Goal: Navigation & Orientation: Find specific page/section

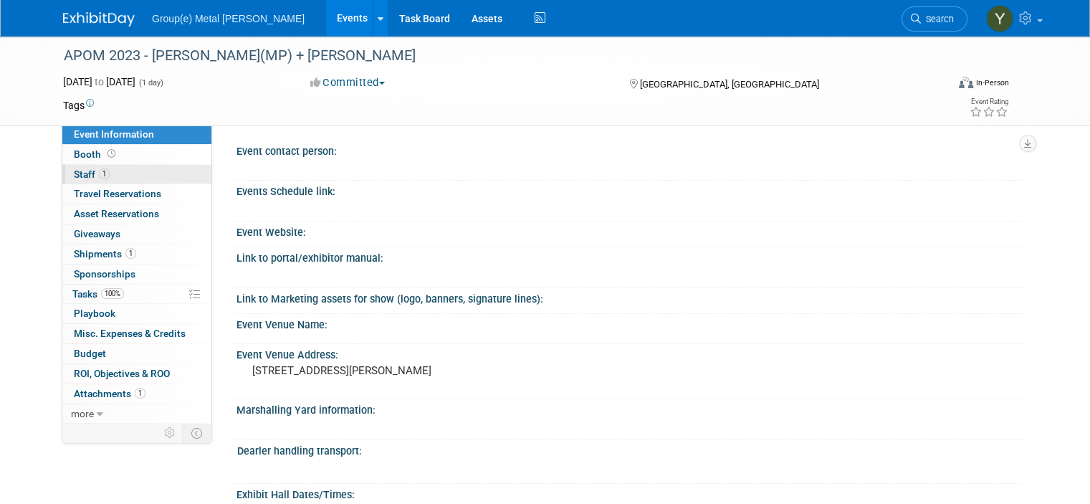
click at [75, 174] on span "Staff 1" at bounding box center [92, 173] width 36 height 11
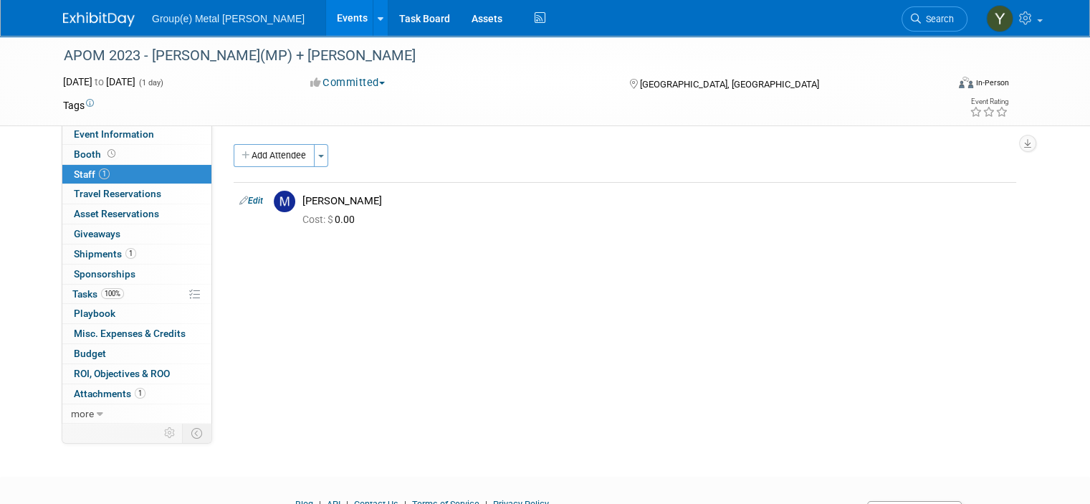
click at [326, 21] on link "Events" at bounding box center [352, 18] width 52 height 36
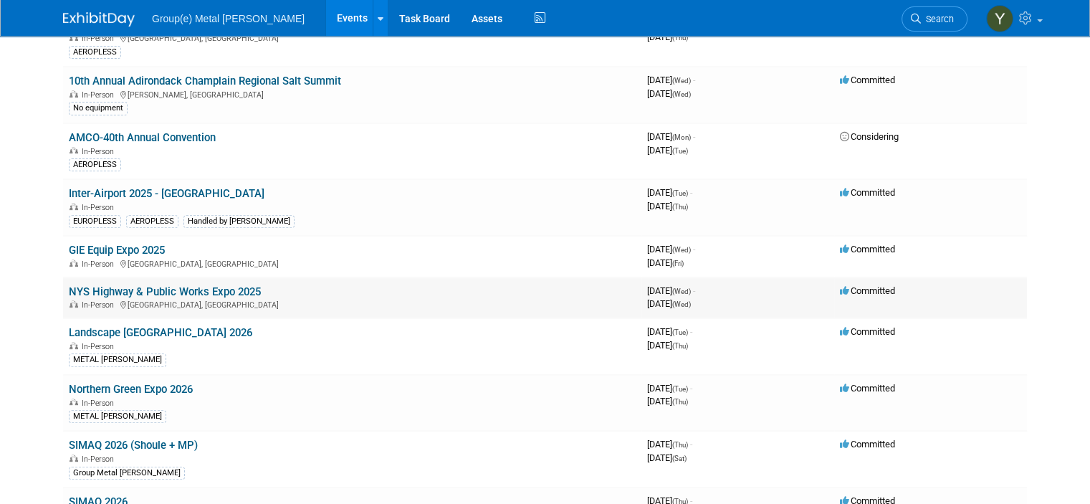
scroll to position [573, 0]
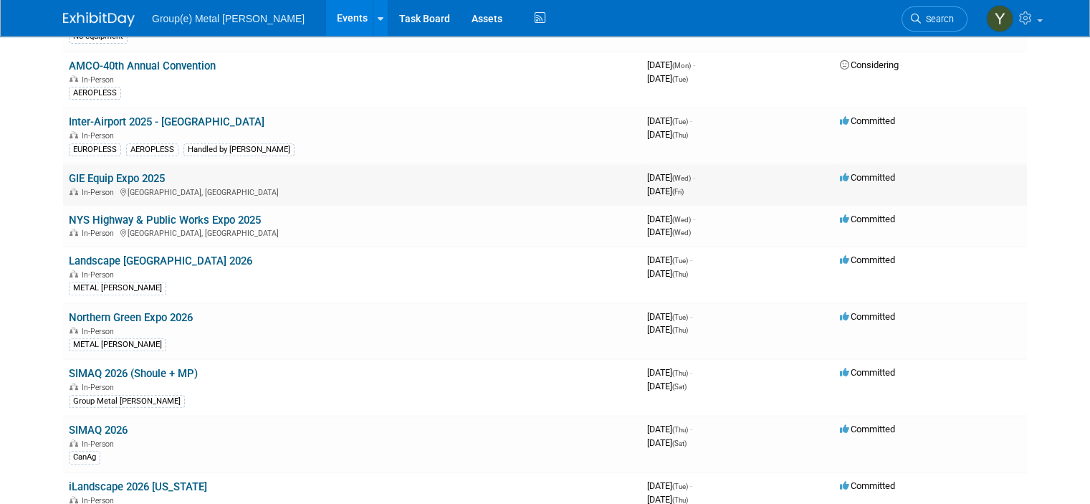
click at [120, 172] on link "GIE Equip Expo 2025" at bounding box center [117, 178] width 96 height 13
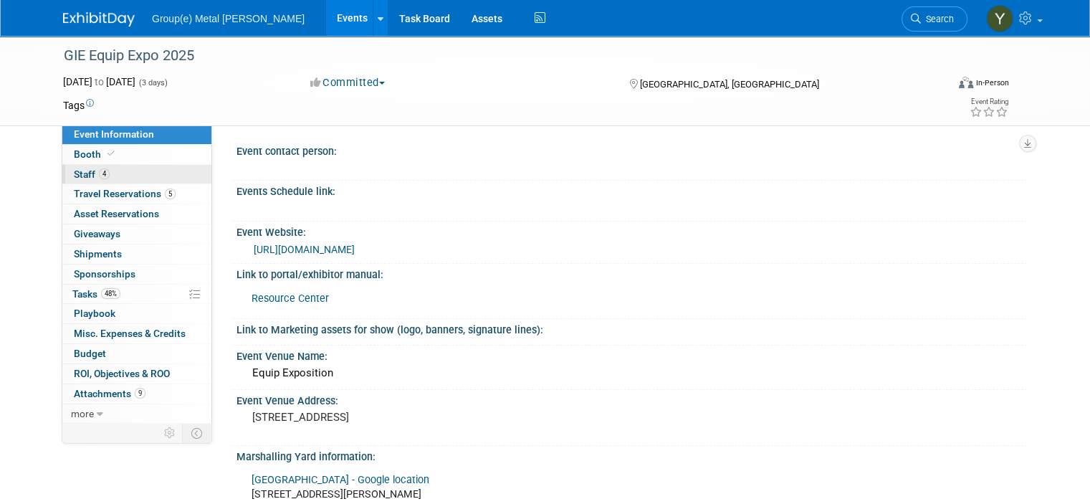
click at [74, 171] on span "Staff 4" at bounding box center [92, 173] width 36 height 11
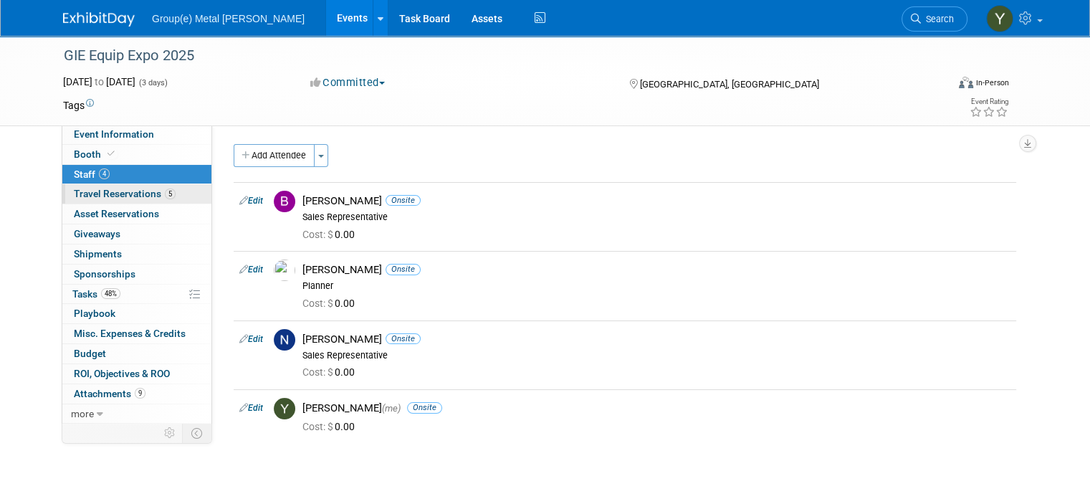
click at [97, 194] on span "Travel Reservations 5" at bounding box center [125, 193] width 102 height 11
